Goal: Check status: Check status

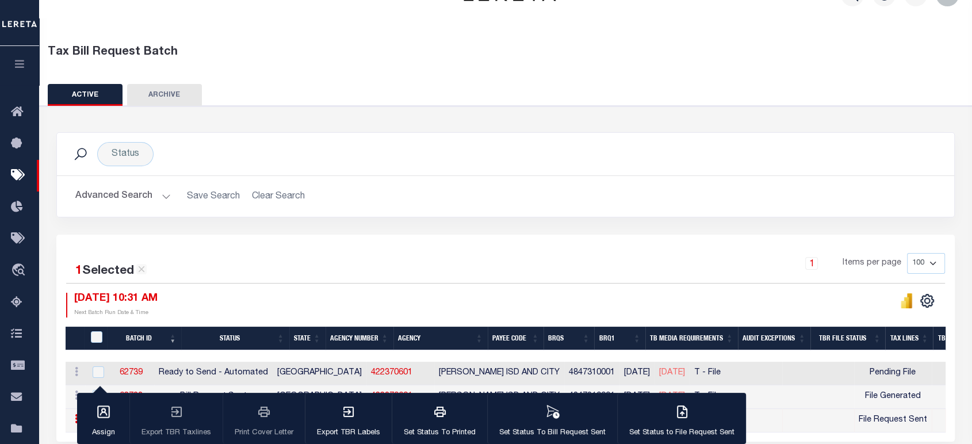
scroll to position [28, 0]
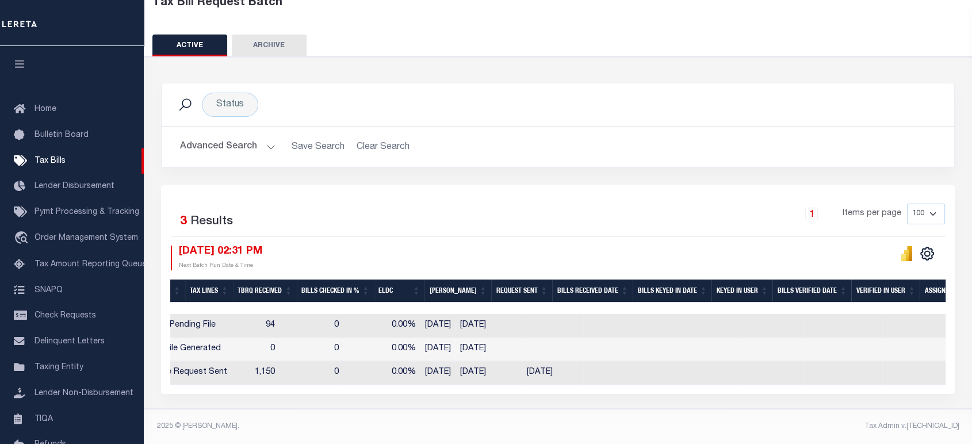
scroll to position [0, 884]
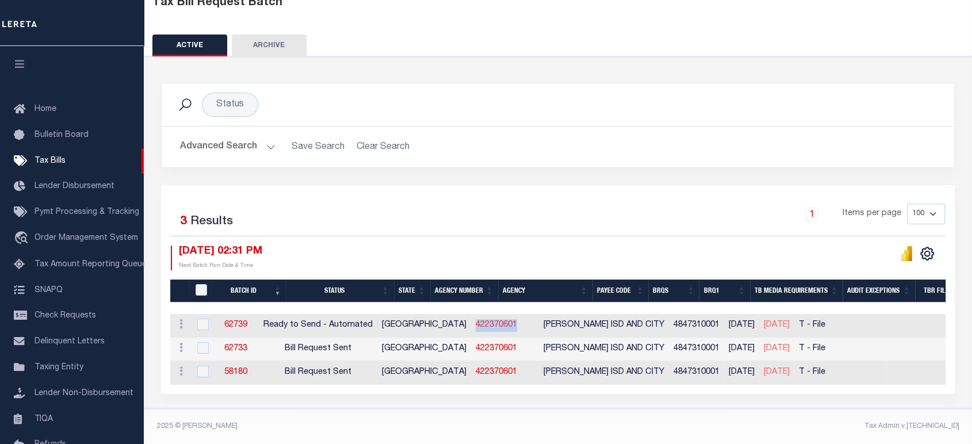
drag, startPoint x: 444, startPoint y: 319, endPoint x: 487, endPoint y: 316, distance: 42.7
click at [487, 316] on td "422370601" at bounding box center [505, 326] width 68 height 24
checkbox input "true"
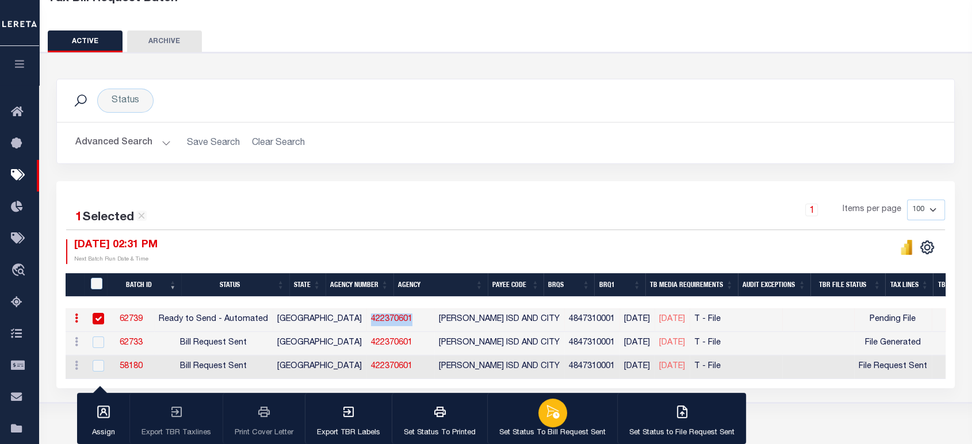
copy link "422370601"
